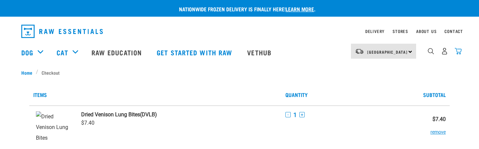
click at [460, 53] on img "dropdown navigation" at bounding box center [458, 51] width 7 height 7
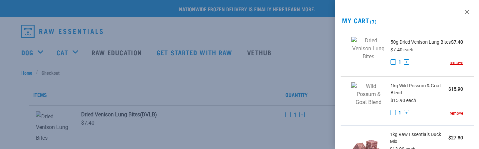
scroll to position [320, 0]
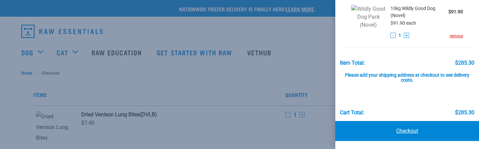
click at [408, 129] on link "Checkout" at bounding box center [407, 131] width 144 height 20
click at [307, 88] on div at bounding box center [239, 74] width 479 height 149
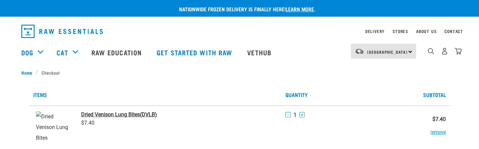
click at [130, 113] on strong "Dried Venison Lung Bites" at bounding box center [110, 114] width 59 height 6
click at [120, 114] on strong "Dried Venison Lung Bites" at bounding box center [110, 114] width 59 height 6
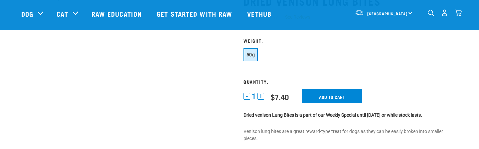
scroll to position [53, 0]
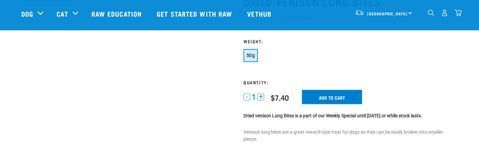
click at [338, 102] on input "Add to cart" at bounding box center [332, 97] width 60 height 14
